Goal: Task Accomplishment & Management: Use online tool/utility

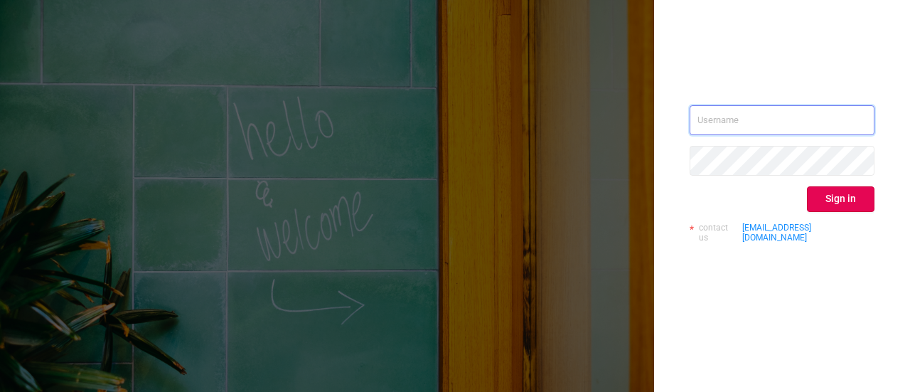
click at [714, 119] on input "text" at bounding box center [782, 120] width 185 height 30
paste input "[EMAIL_ADDRESS][PERSON_NAME][DOMAIN_NAME]"
type input "[EMAIL_ADDRESS][PERSON_NAME][DOMAIN_NAME]"
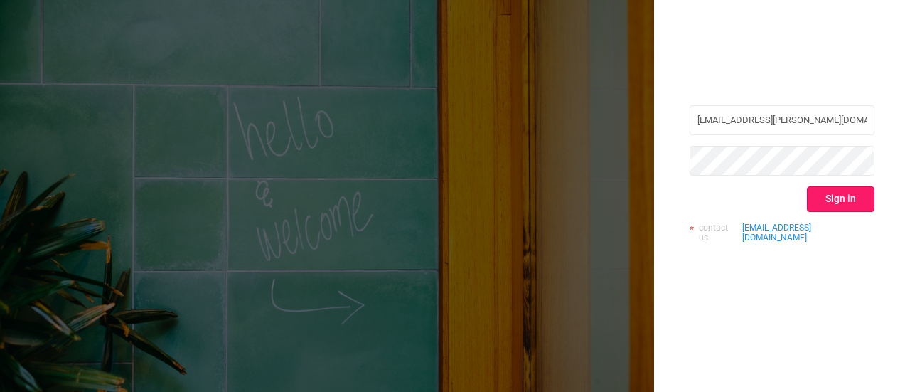
click at [837, 198] on button "Sign in" at bounding box center [841, 199] width 68 height 26
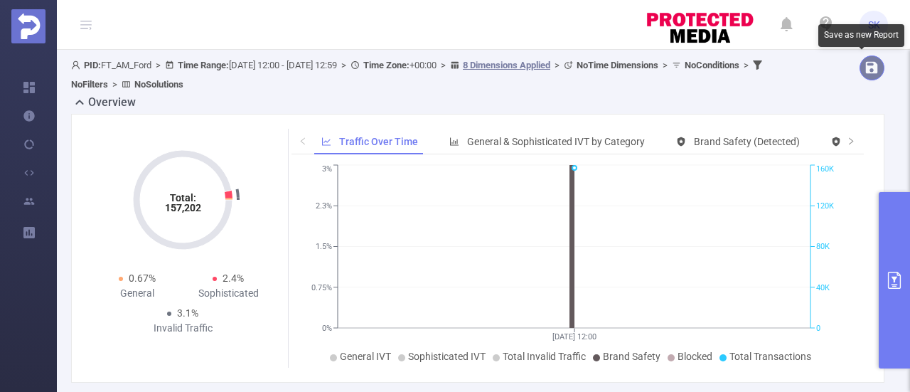
click at [861, 70] on button "button" at bounding box center [871, 67] width 25 height 25
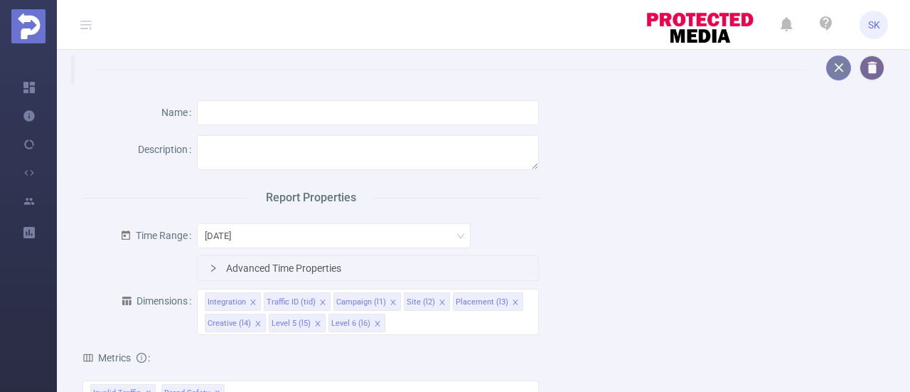
click at [826, 59] on button "button" at bounding box center [838, 67] width 25 height 25
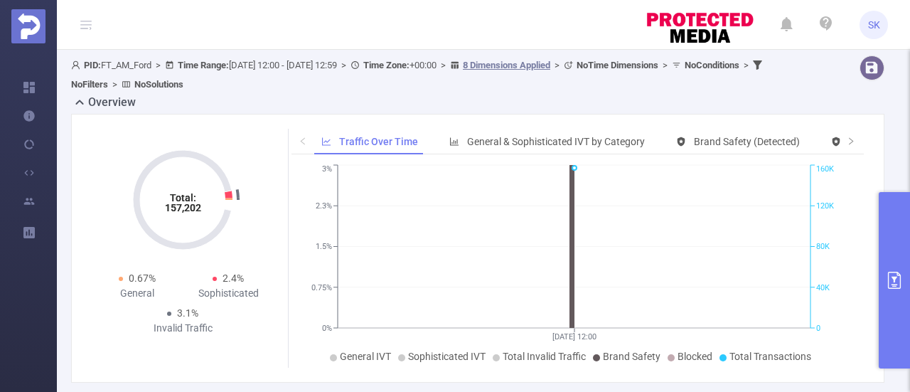
click at [888, 285] on icon "primary" at bounding box center [894, 280] width 13 height 17
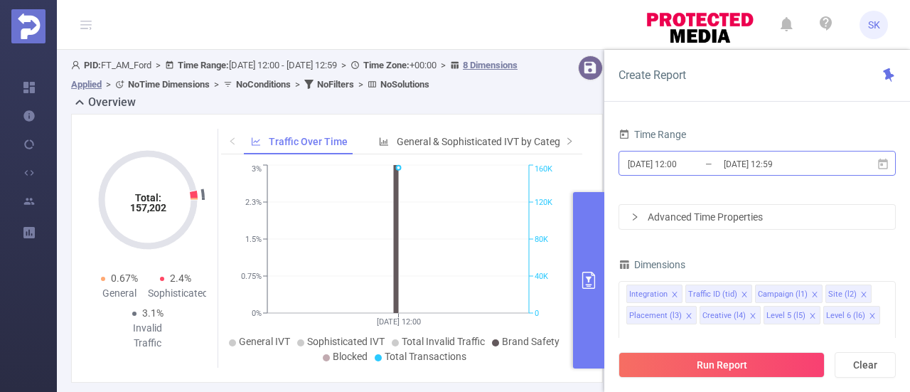
click at [719, 163] on input "[DATE] 12:00" at bounding box center [683, 163] width 115 height 19
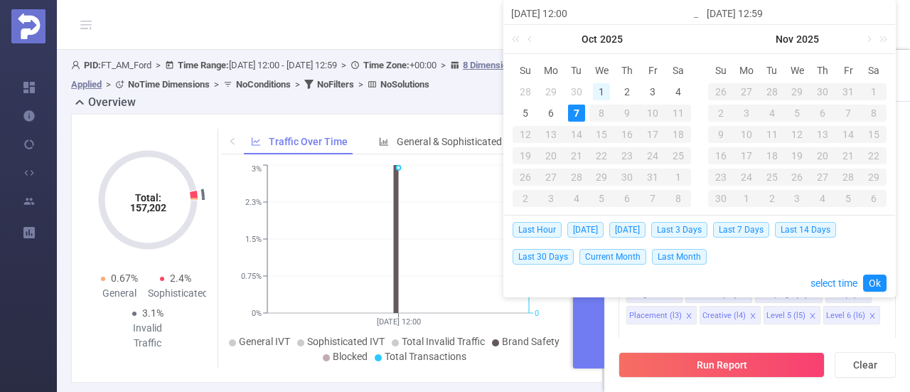
click at [600, 90] on div "1" at bounding box center [601, 91] width 17 height 17
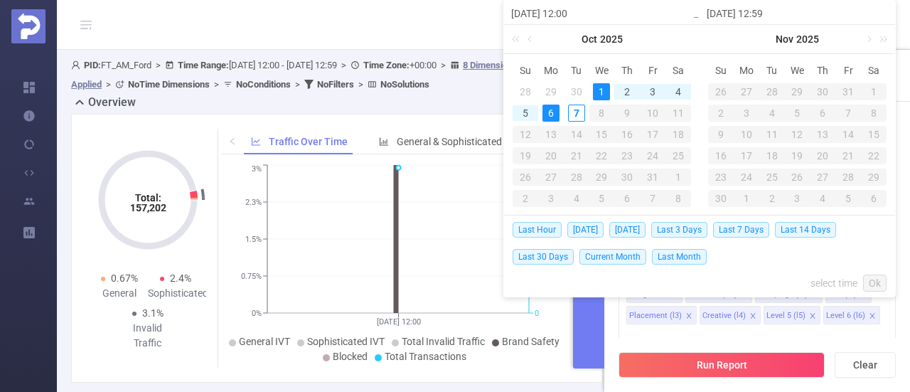
click at [552, 114] on div "6" at bounding box center [550, 113] width 17 height 17
type input "[DATE] 12:00"
type input "[DATE] 12:59"
type input "[DATE] 12:00"
type input "[DATE] 12:59"
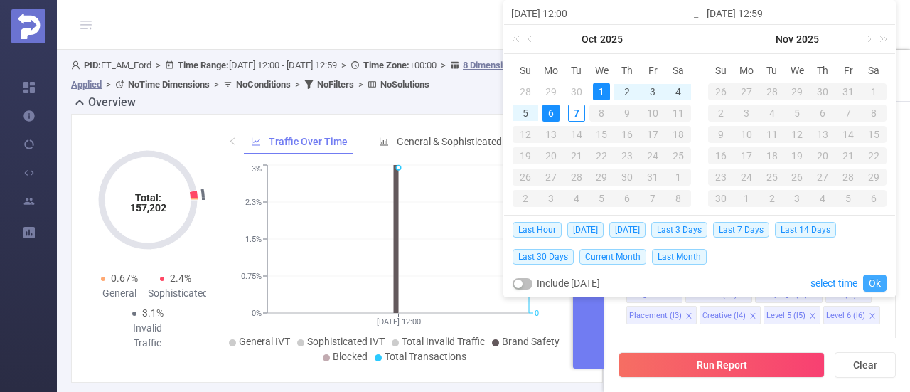
click at [871, 282] on link "Ok" at bounding box center [874, 282] width 23 height 17
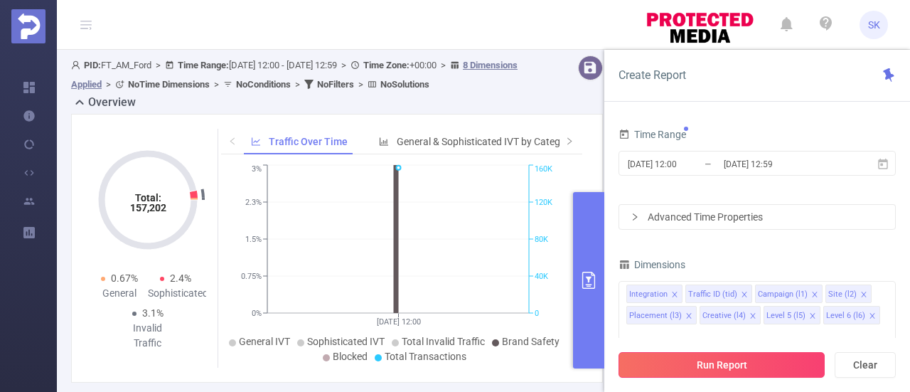
click at [765, 369] on button "Run Report" at bounding box center [721, 365] width 206 height 26
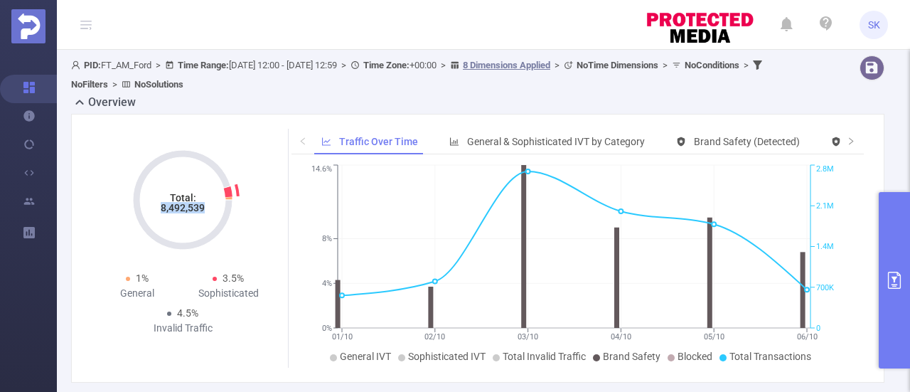
drag, startPoint x: 159, startPoint y: 212, endPoint x: 208, endPoint y: 215, distance: 49.1
click at [208, 215] on icon "Total: 8,492,539" at bounding box center [183, 200] width 142 height 142
copy tspan "8,492,539"
